Goal: Task Accomplishment & Management: Use online tool/utility

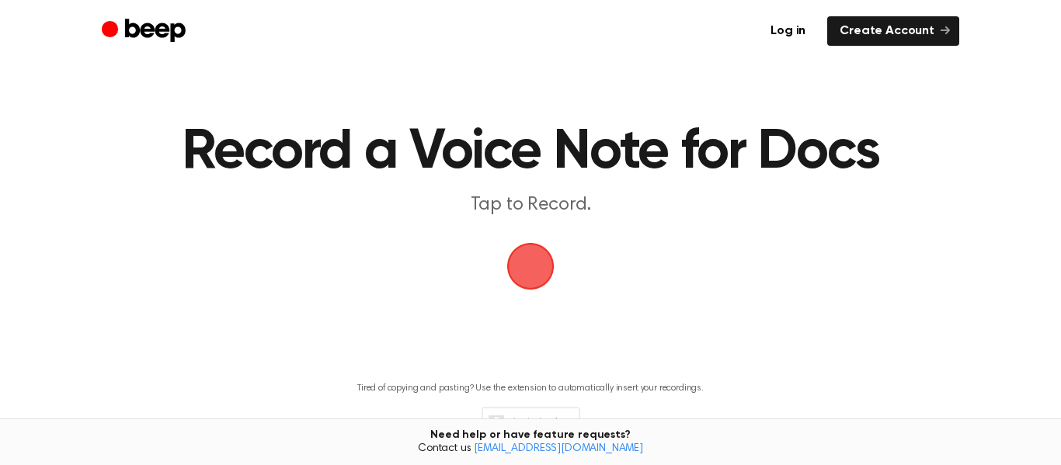
click at [520, 263] on span "button" at bounding box center [531, 267] width 50 height 50
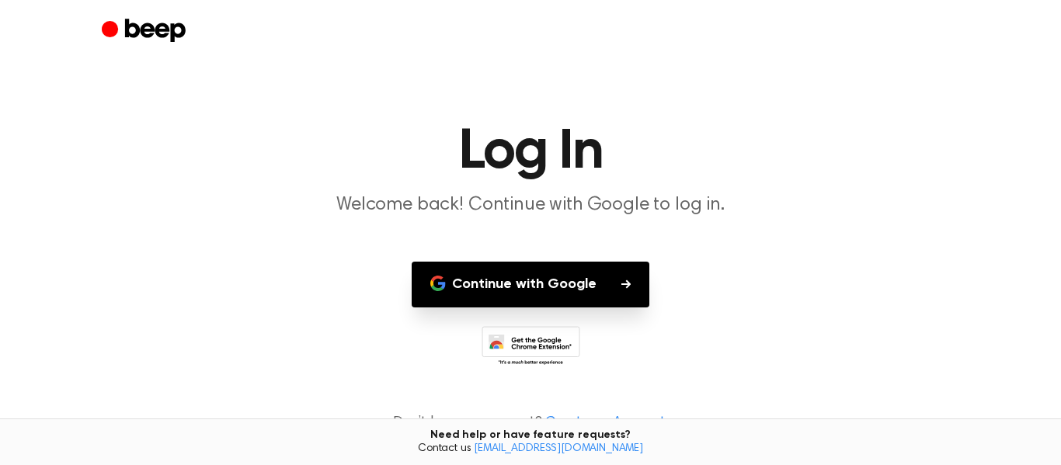
scroll to position [13, 0]
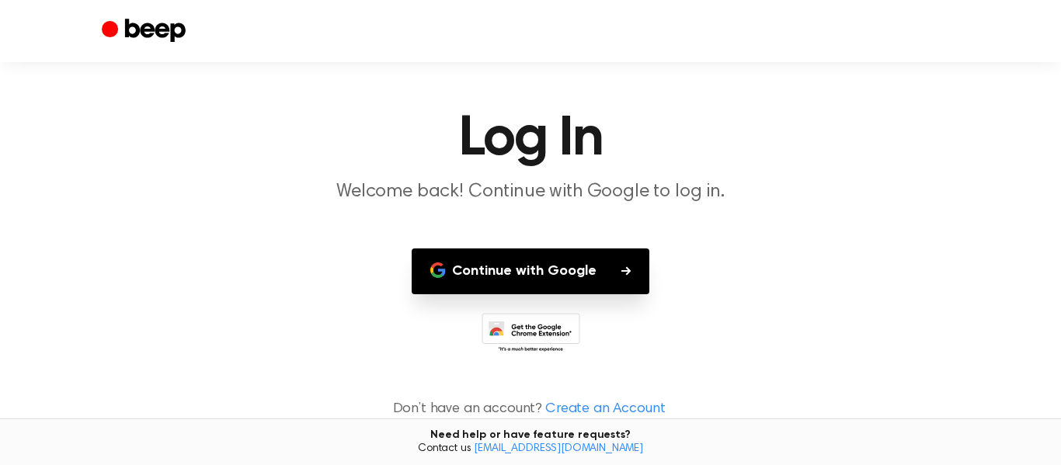
click at [464, 268] on button "Continue with Google" at bounding box center [531, 272] width 238 height 46
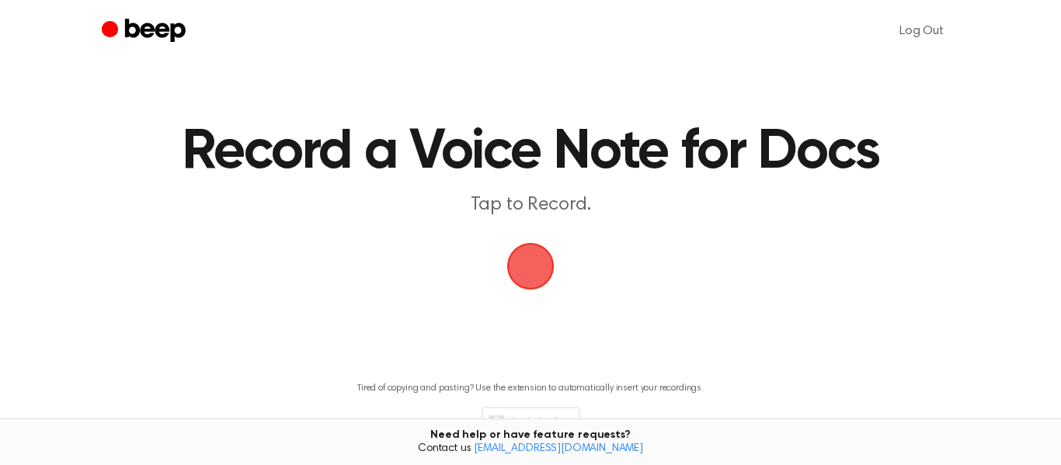
click at [534, 282] on span "button" at bounding box center [530, 266] width 57 height 57
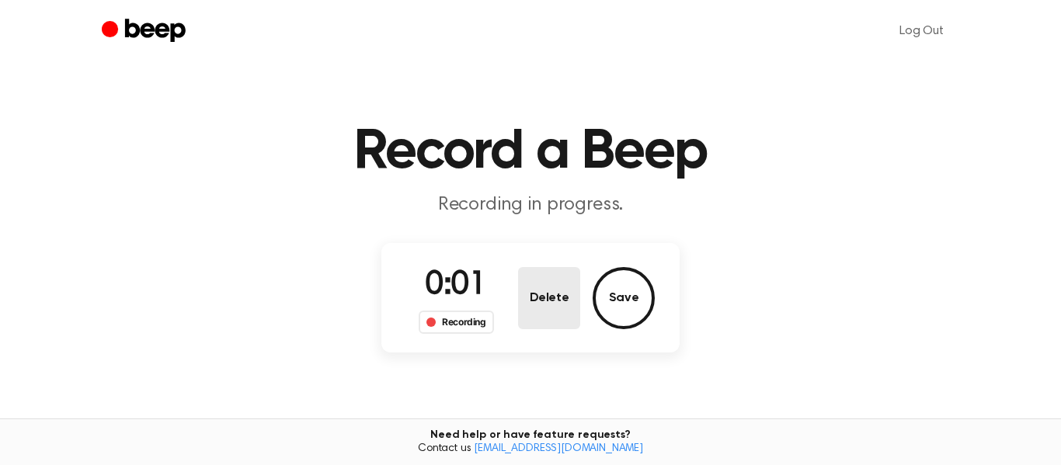
click at [532, 280] on button "Delete" at bounding box center [549, 298] width 62 height 62
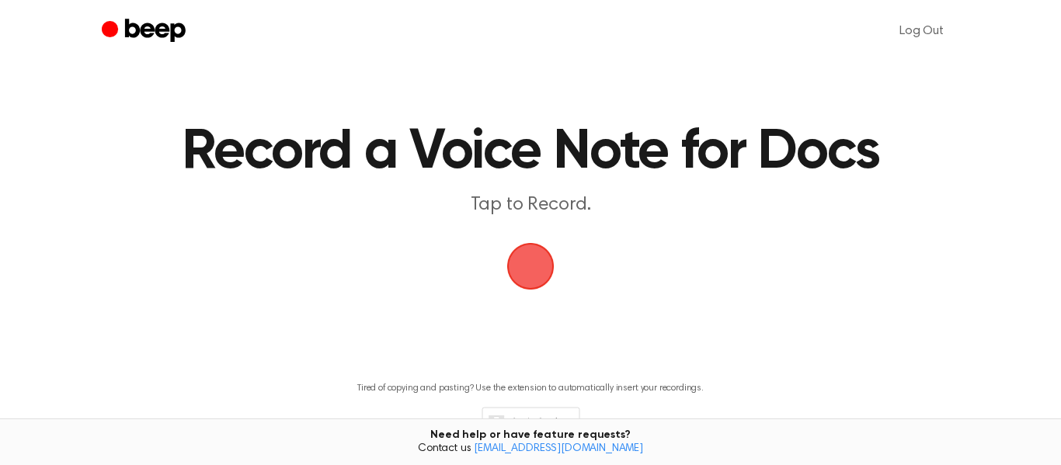
click at [544, 274] on span "button" at bounding box center [530, 266] width 65 height 65
